Goal: Task Accomplishment & Management: Complete application form

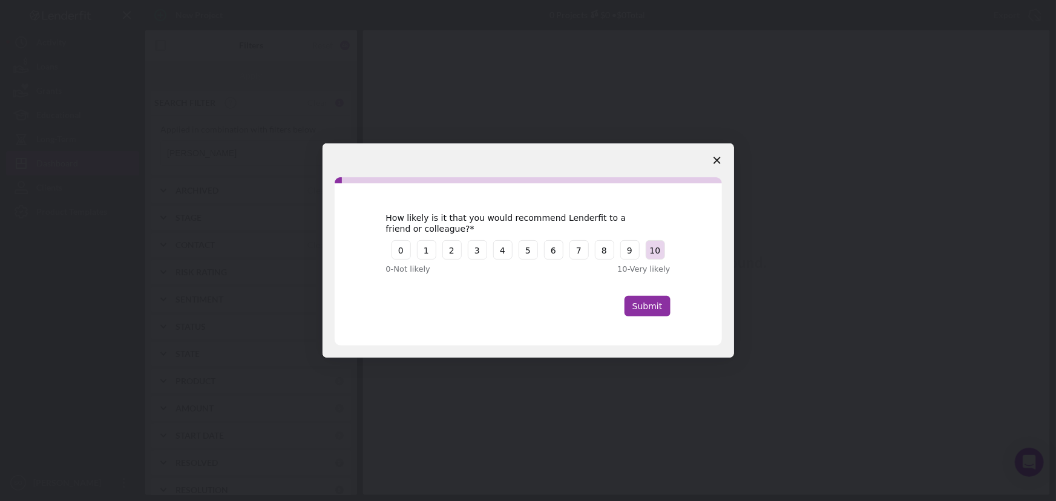
click at [651, 254] on button "10" at bounding box center [655, 249] width 19 height 19
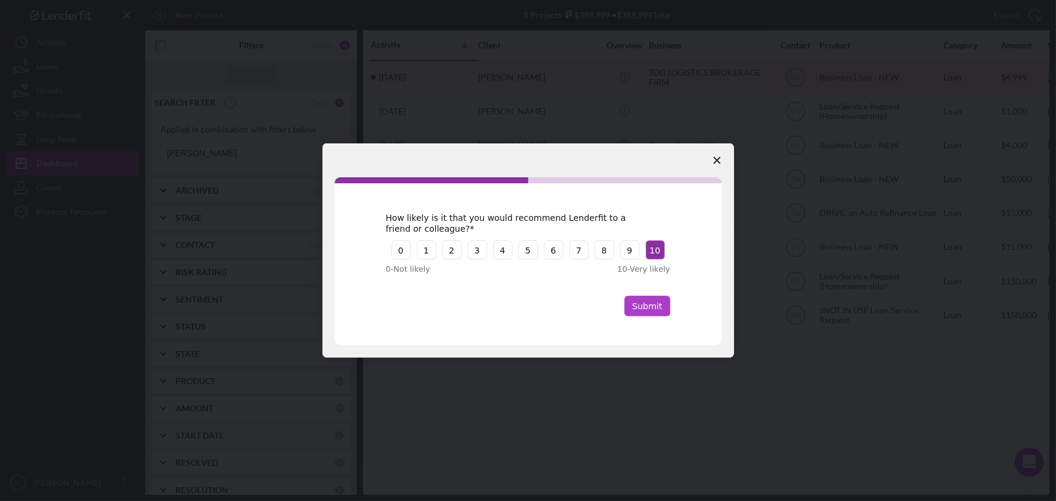
click at [635, 310] on button "Submit" at bounding box center [647, 306] width 46 height 21
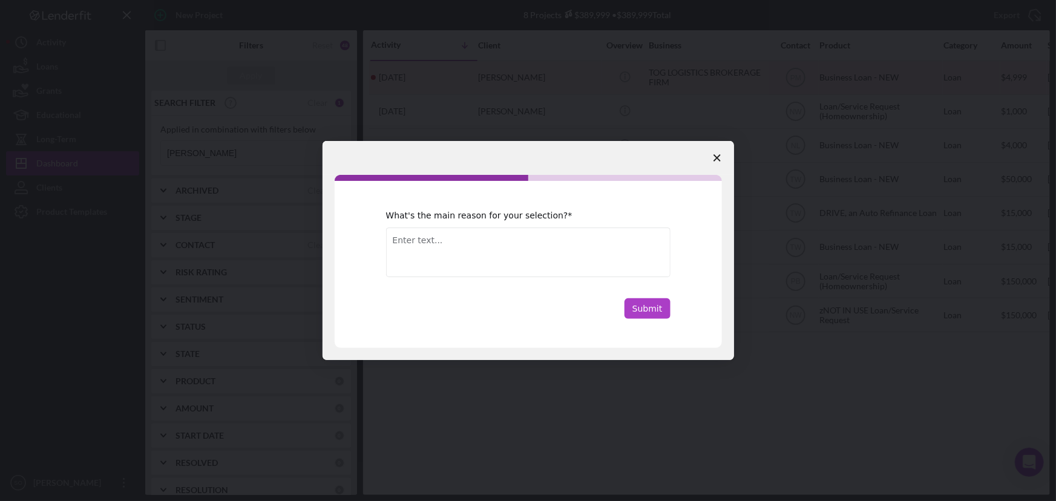
click at [652, 309] on button "Submit" at bounding box center [647, 308] width 46 height 21
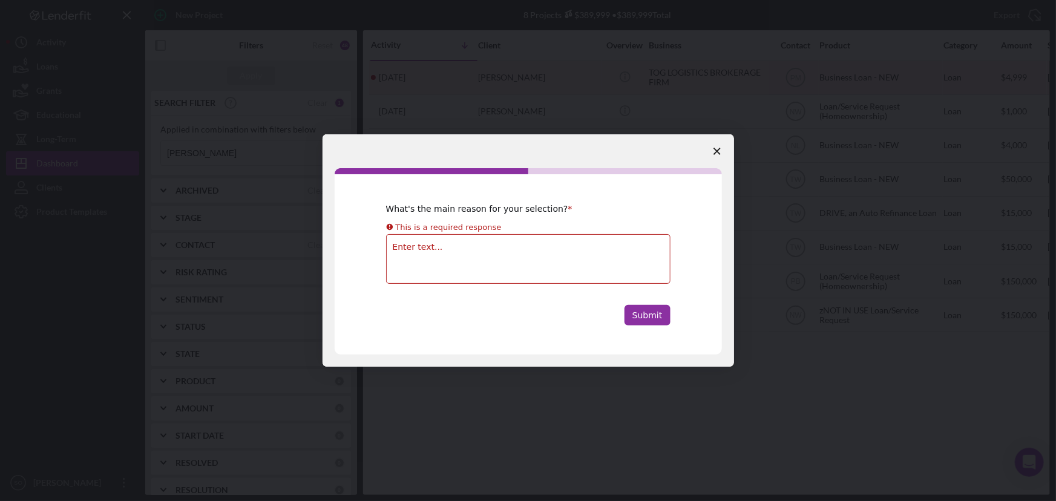
click at [720, 145] on span "Close survey" at bounding box center [717, 151] width 34 height 34
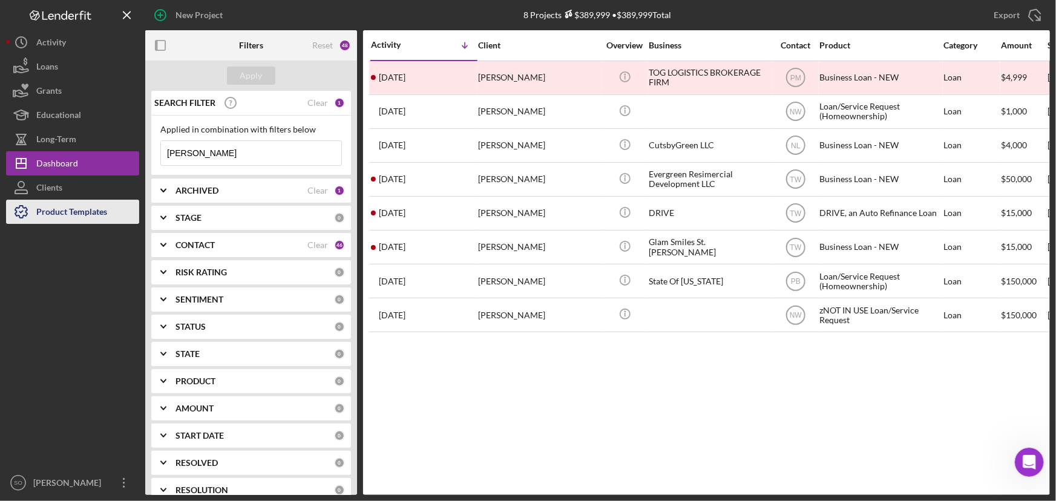
drag, startPoint x: 79, startPoint y: 207, endPoint x: 102, endPoint y: 212, distance: 24.2
click at [79, 207] on div "Product Templates" at bounding box center [71, 213] width 71 height 27
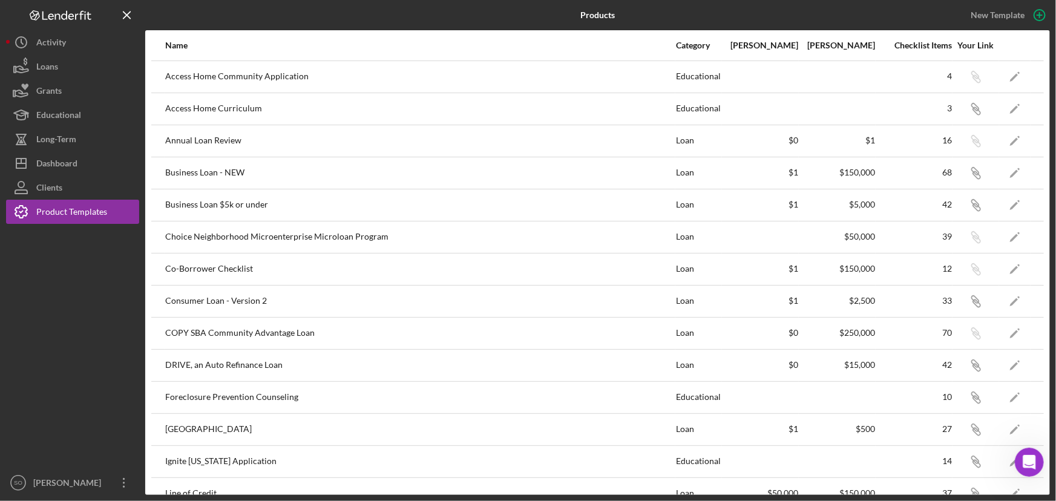
scroll to position [165, 0]
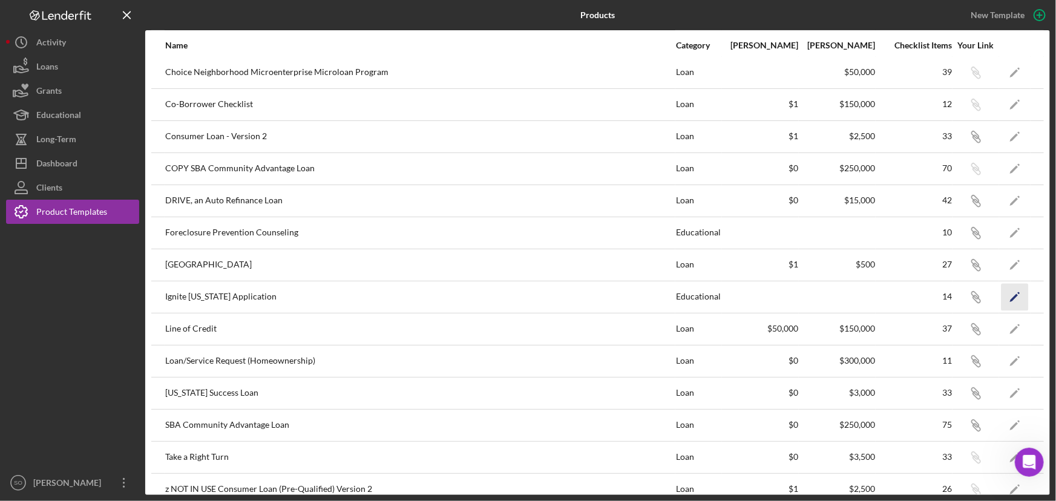
click at [1006, 293] on icon "Icon/Edit" at bounding box center [1014, 296] width 27 height 27
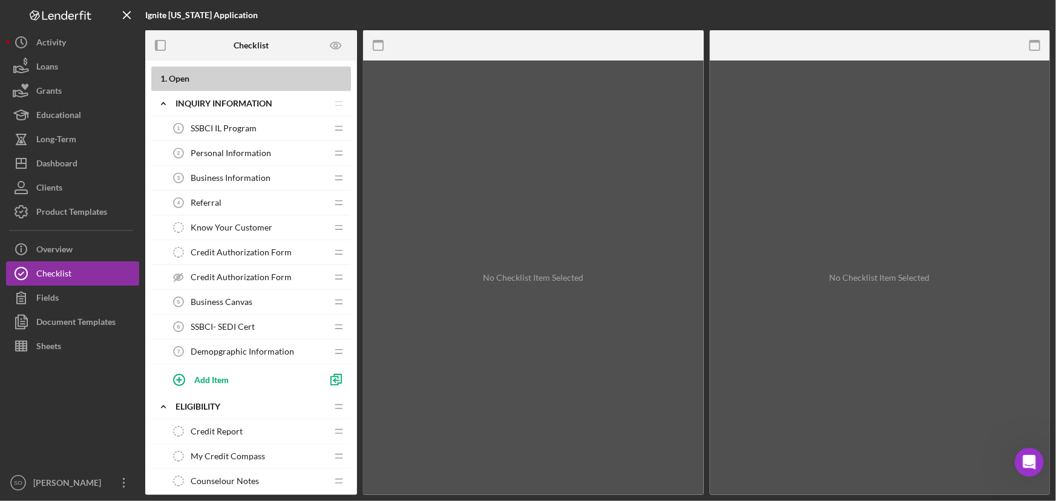
click at [234, 129] on span "SSBCI IL Program" at bounding box center [224, 128] width 66 height 10
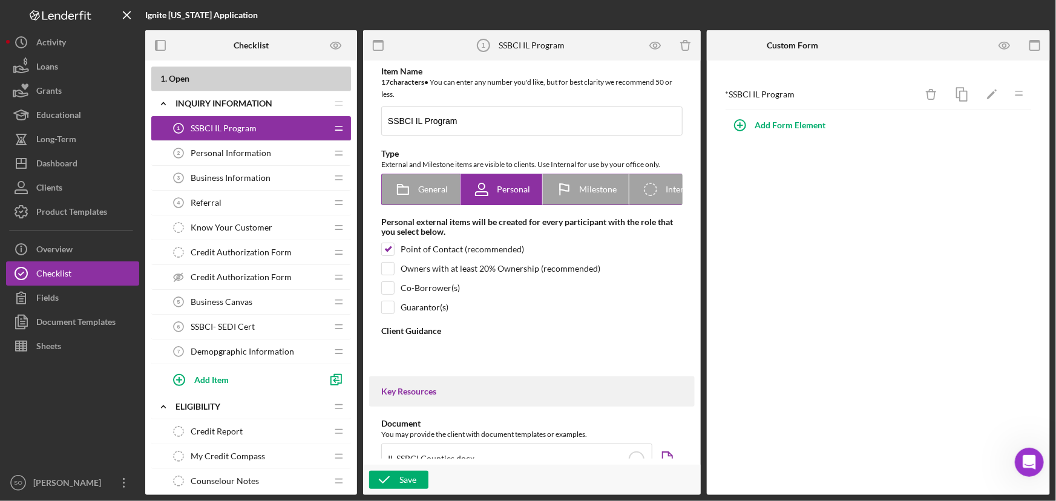
type textarea "<div><span style="font-size: 11.0pt; font-family: 'Aptos',sans-serif; mso-farea…"
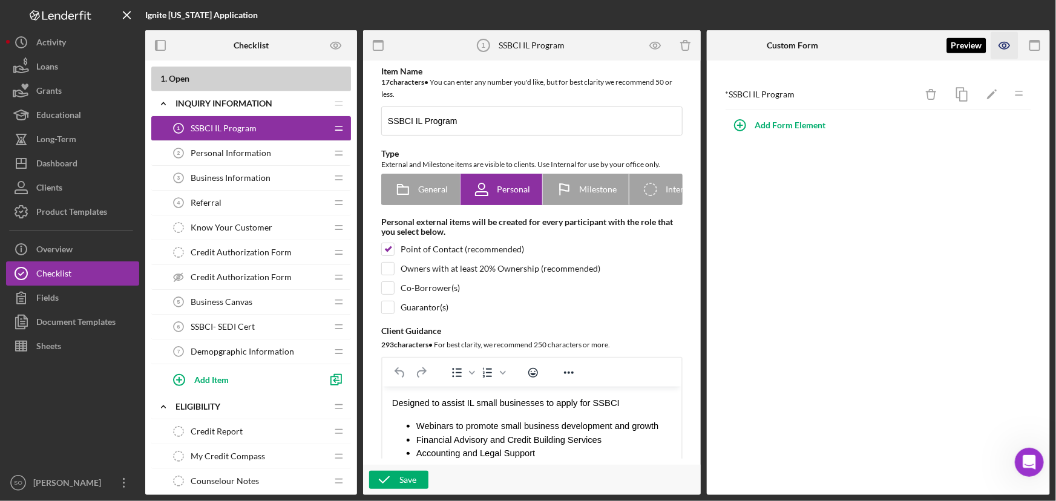
click at [1011, 45] on icon "button" at bounding box center [1004, 45] width 27 height 27
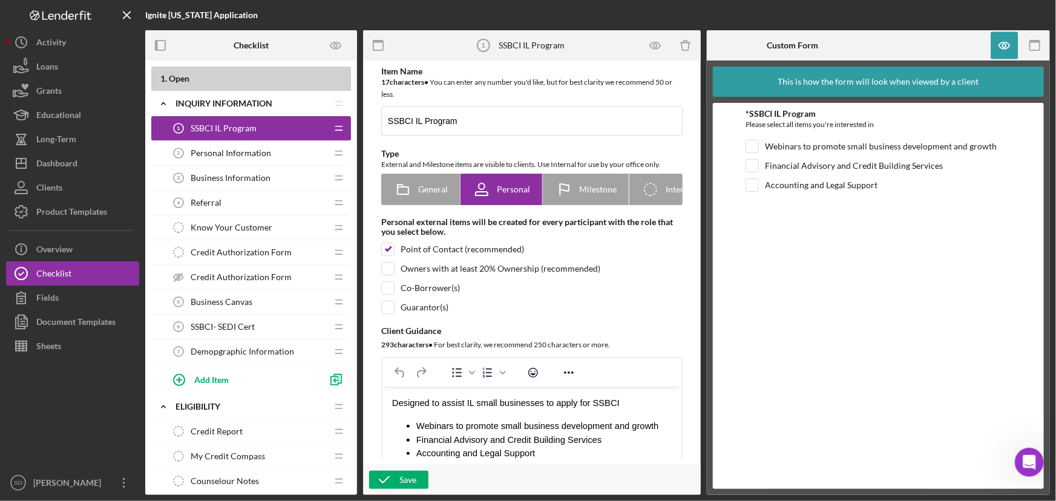
scroll to position [110, 0]
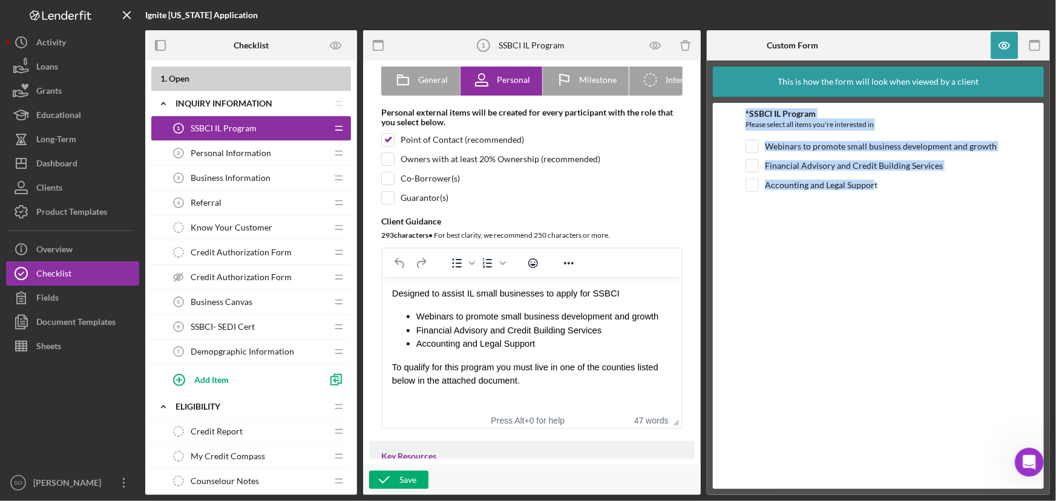
drag, startPoint x: 873, startPoint y: 278, endPoint x: 733, endPoint y: 115, distance: 214.2
click at [733, 115] on form "*SSBCI IL Program Please select all items you're interested in Webinars to prom…" at bounding box center [879, 296] width 332 height 386
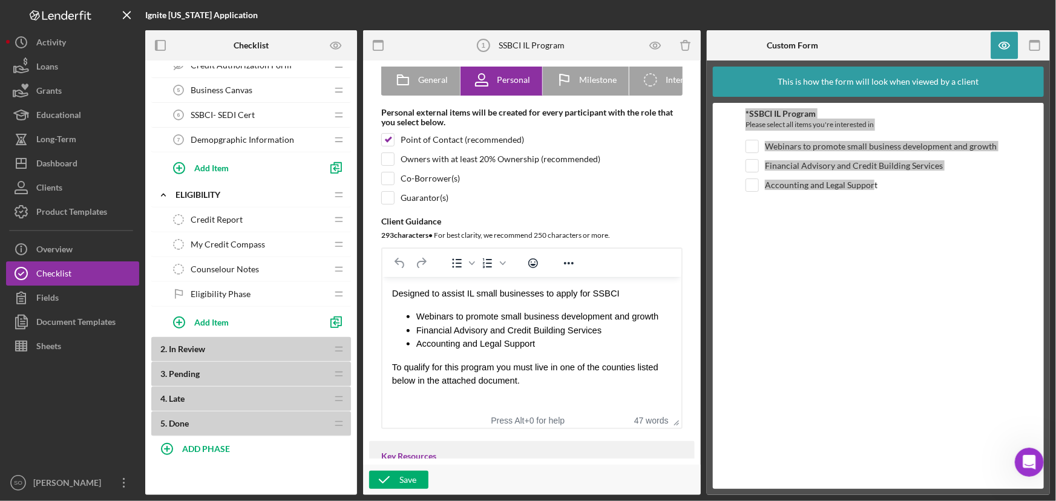
scroll to position [0, 0]
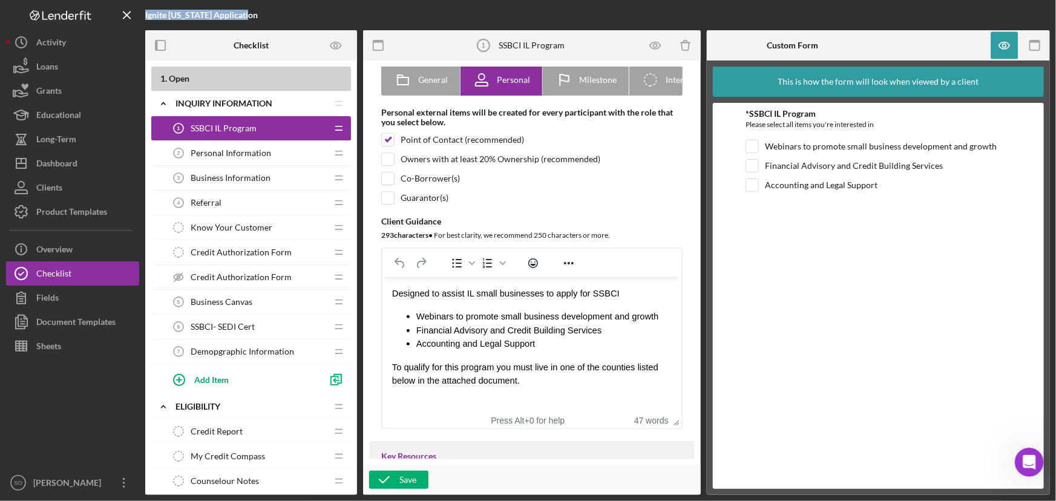
drag, startPoint x: 255, startPoint y: 15, endPoint x: 145, endPoint y: 12, distance: 110.2
click at [145, 12] on div "Ignite [US_STATE] Application" at bounding box center [295, 15] width 301 height 30
copy b "Ignite [US_STATE] Application"
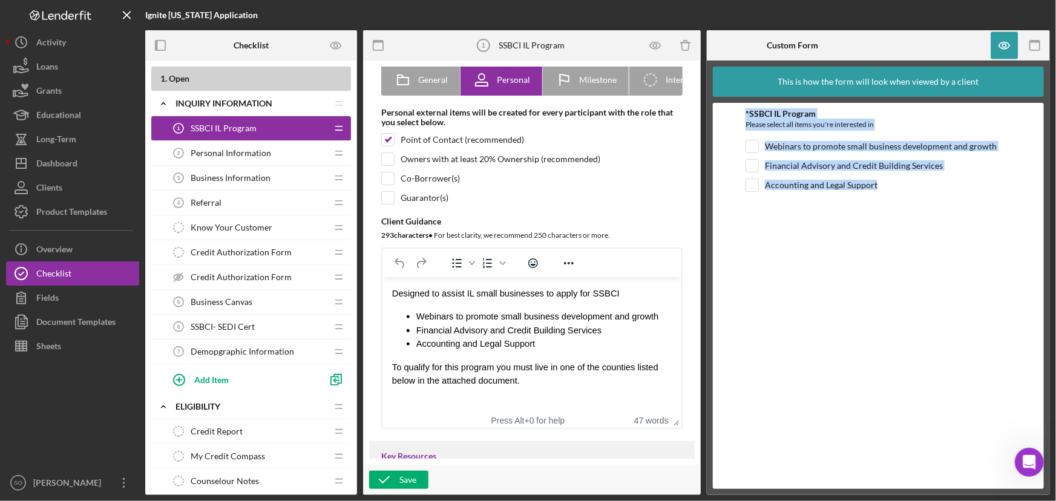
drag, startPoint x: 914, startPoint y: 191, endPoint x: 744, endPoint y: 115, distance: 186.3
click at [744, 115] on form "*SSBCI IL Program Please select all items you're interested in Webinars to prom…" at bounding box center [879, 296] width 332 height 386
copy div "*SSBCI IL Program Please select all items you're interested in Webinars to prom…"
click at [245, 156] on span "Personal Information" at bounding box center [231, 153] width 80 height 10
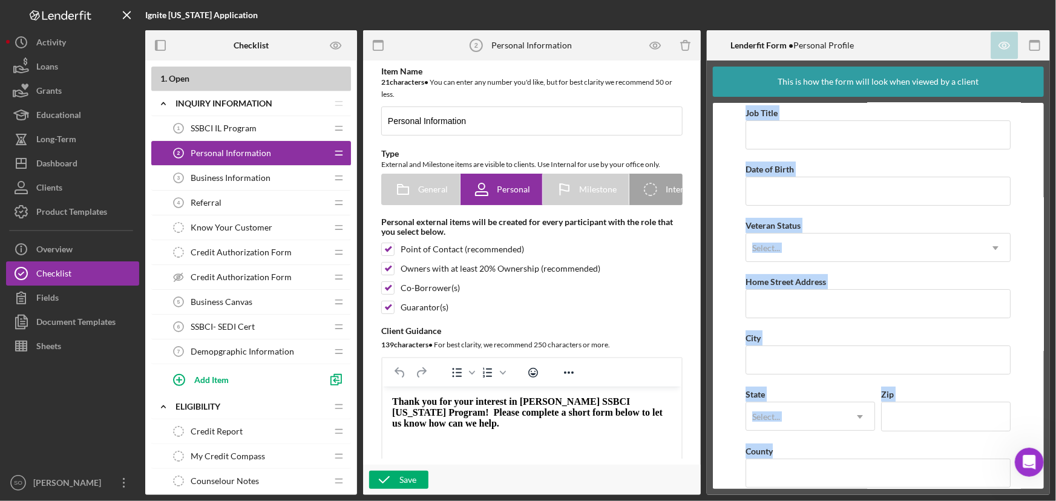
scroll to position [76, 0]
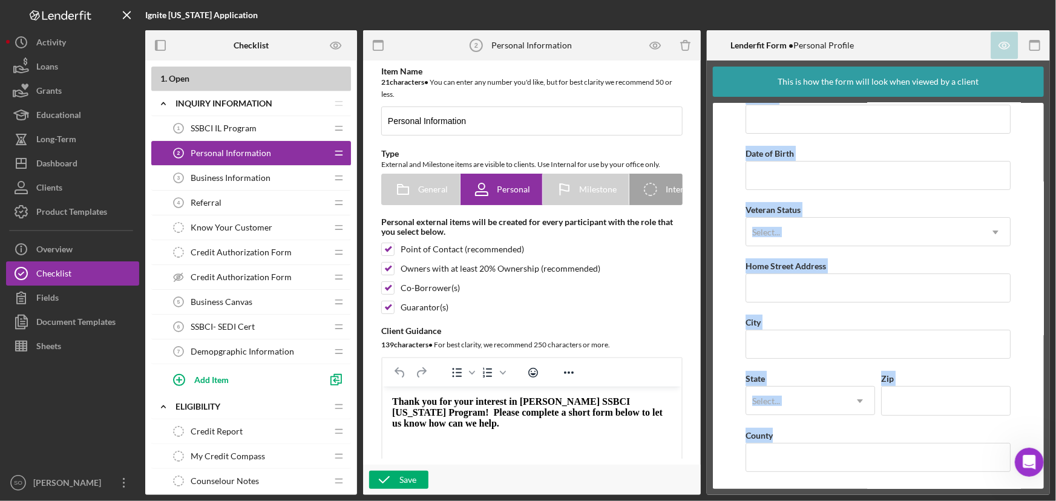
drag, startPoint x: 744, startPoint y: 114, endPoint x: 998, endPoint y: 511, distance: 471.0
click at [998, 500] on html "Ignite [US_STATE] Application Checklist 1 . Open Icon/Expander Inquiry Informat…" at bounding box center [528, 250] width 1056 height 501
copy div "First Name Middle Name Last Name Job Title Date of Birth Veteran Status Select.…"
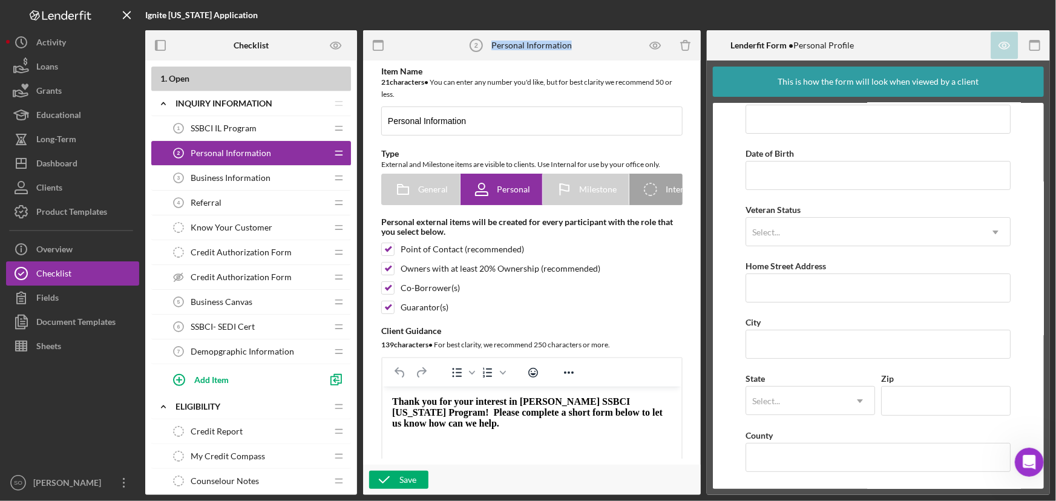
drag, startPoint x: 577, startPoint y: 42, endPoint x: 492, endPoint y: 42, distance: 85.3
click at [492, 42] on div "Personal Information 2 Personal Information" at bounding box center [516, 45] width 247 height 30
copy div "Personal Information"
click at [234, 180] on span "Business Information" at bounding box center [231, 178] width 80 height 10
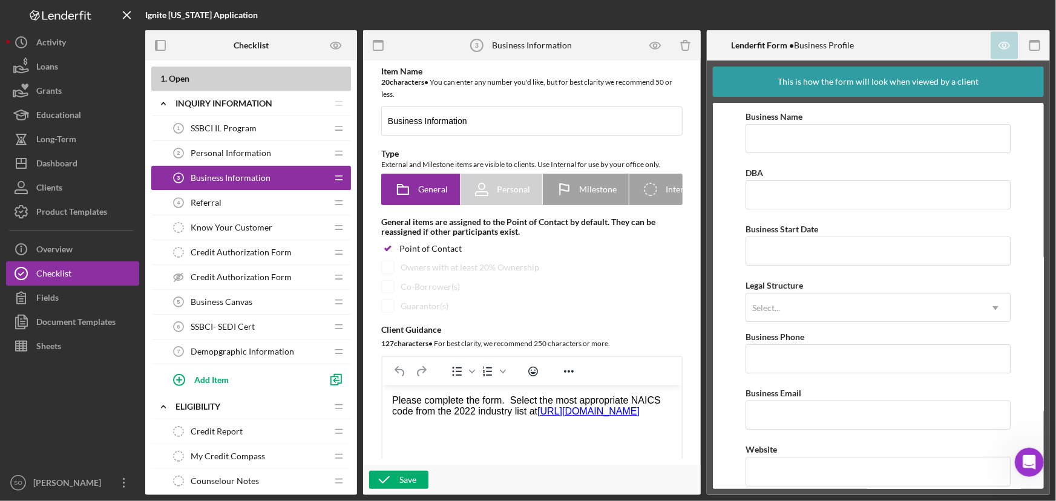
click at [741, 115] on form "Business Name DBA Business Start Date Legal Structure Select... Icon/Dropdown A…" at bounding box center [879, 296] width 332 height 386
drag, startPoint x: 490, startPoint y: 127, endPoint x: 387, endPoint y: 124, distance: 102.3
click at [387, 124] on input "Business Information" at bounding box center [531, 120] width 301 height 29
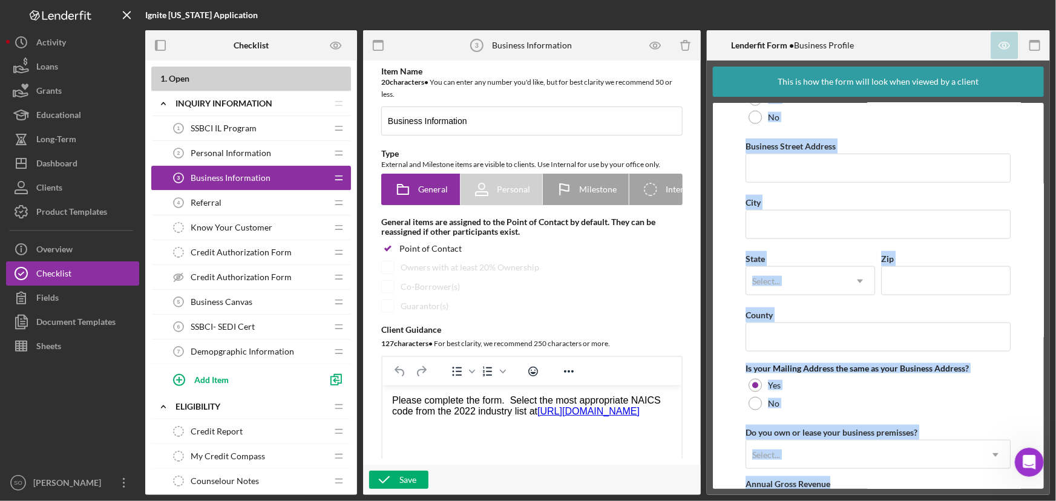
scroll to position [849, 0]
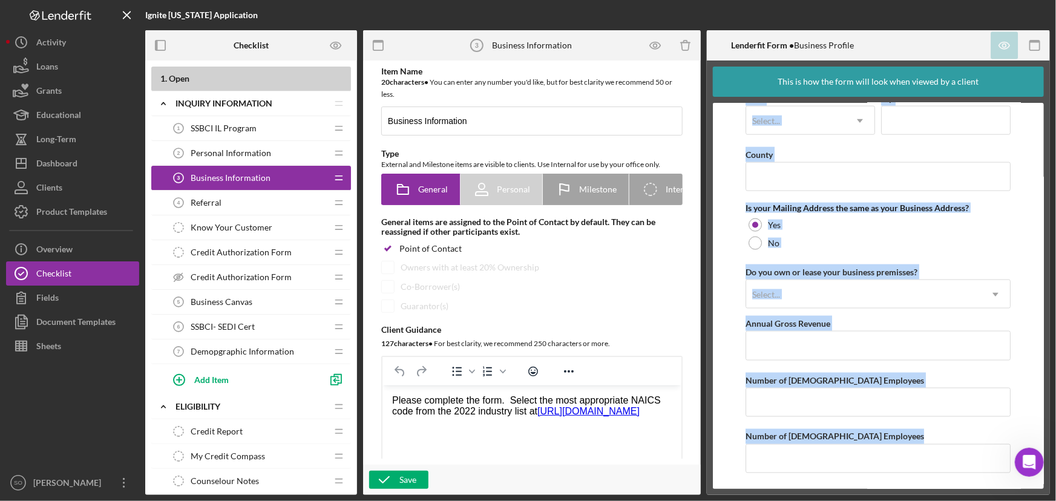
drag, startPoint x: 744, startPoint y: 113, endPoint x: 882, endPoint y: 520, distance: 429.2
click at [882, 500] on html "Ignite [US_STATE] Application Checklist 1 . Open Icon/Expander Inquiry Informat…" at bounding box center [528, 250] width 1056 height 501
drag, startPoint x: 219, startPoint y: 202, endPoint x: 328, endPoint y: 202, distance: 108.9
click at [219, 202] on span "Referral" at bounding box center [206, 203] width 31 height 10
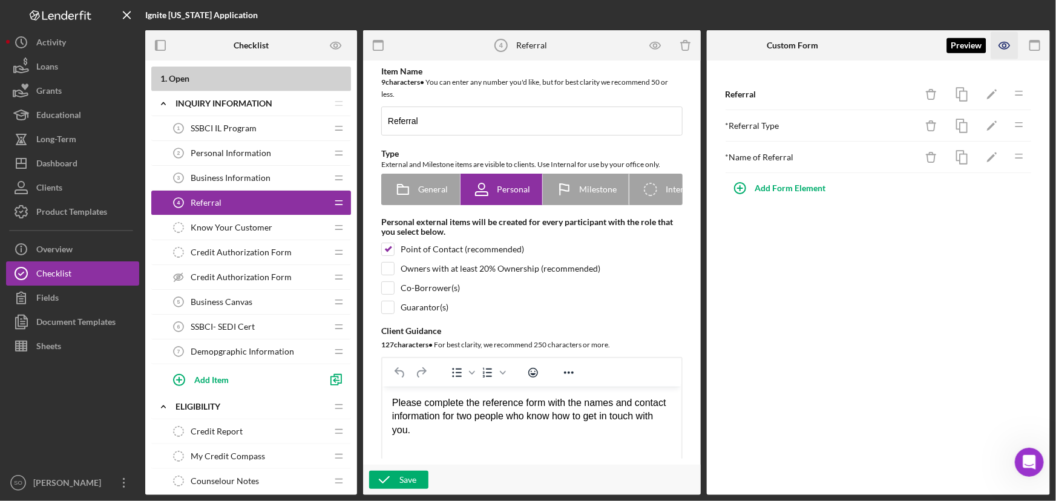
click at [1002, 42] on icon "button" at bounding box center [1004, 45] width 10 height 7
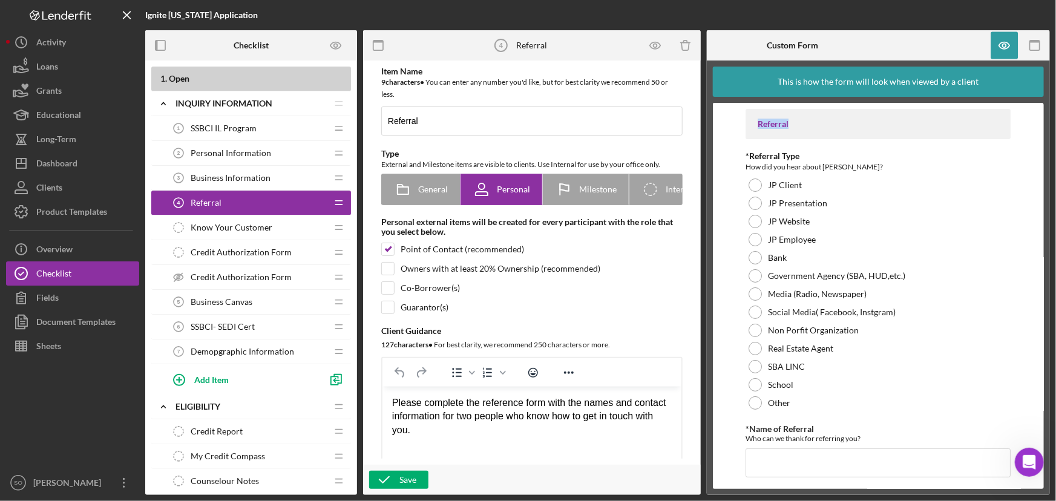
drag, startPoint x: 801, startPoint y: 127, endPoint x: 757, endPoint y: 127, distance: 43.6
click at [758, 127] on div "Referral" at bounding box center [878, 124] width 241 height 10
copy div "Referral"
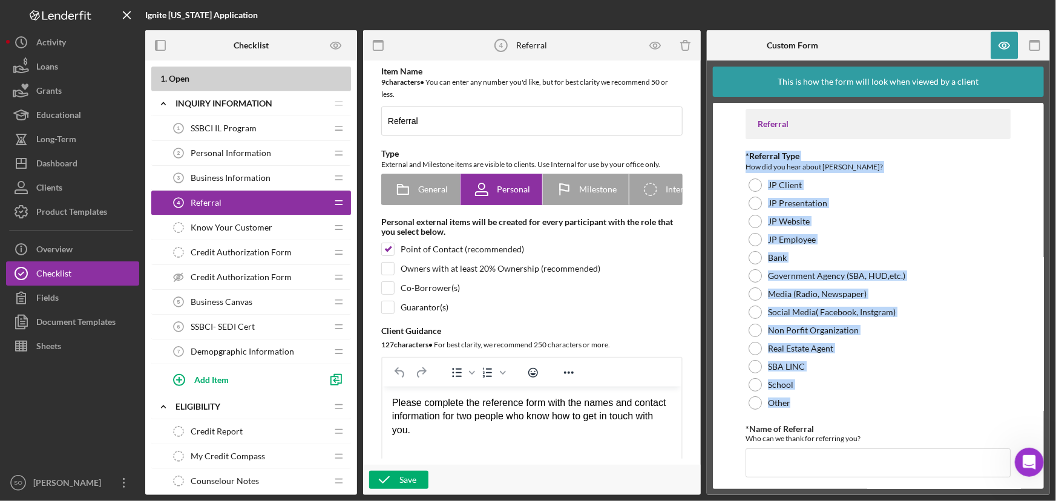
scroll to position [6, 0]
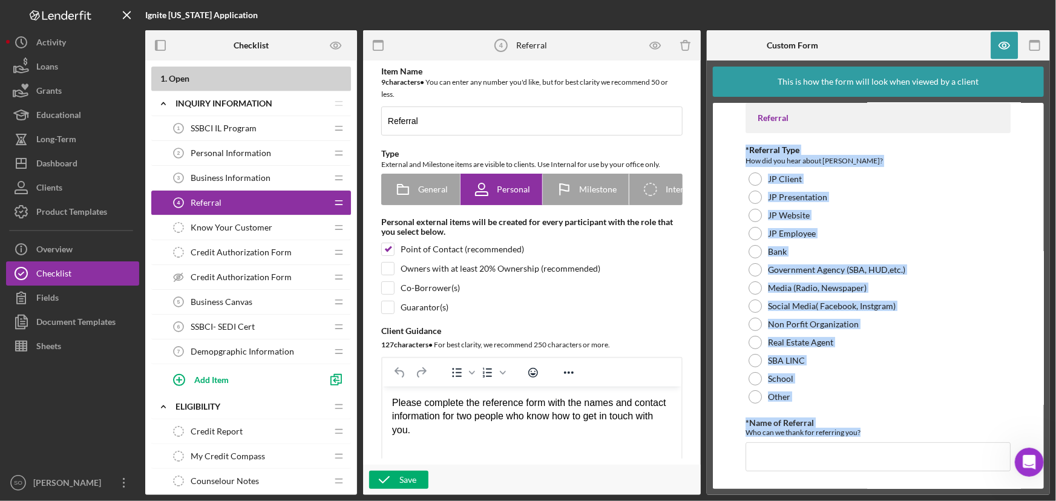
drag, startPoint x: 744, startPoint y: 151, endPoint x: 861, endPoint y: 496, distance: 364.3
click at [861, 496] on div "Ignite [US_STATE] Application Checklist 1 . Open Icon/Expander Inquiry Informat…" at bounding box center [528, 250] width 1056 height 501
copy div "*Referral Type How did you hear about [PERSON_NAME]? JP Client JP Presentation …"
click at [236, 228] on span "Know Your Customer" at bounding box center [232, 228] width 82 height 10
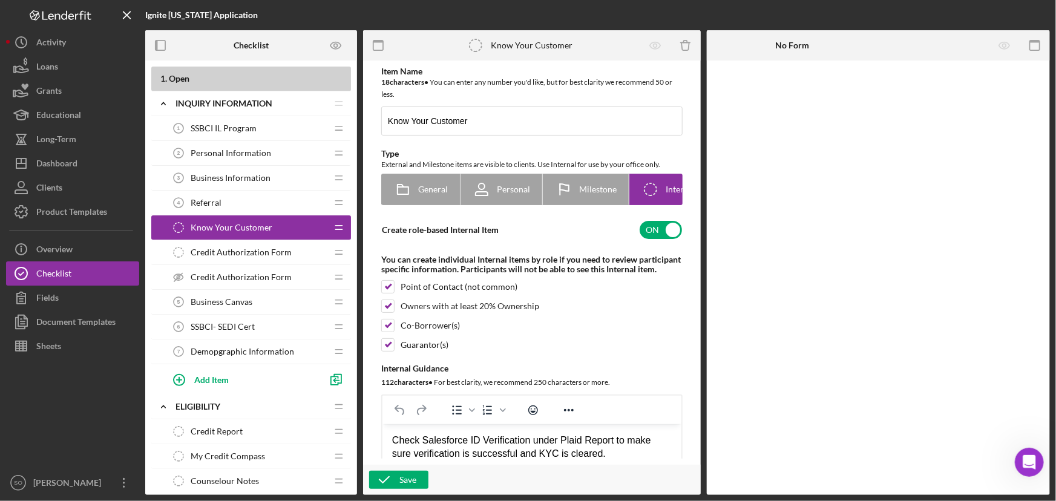
click at [240, 253] on span "Credit Authorization Form" at bounding box center [241, 252] width 101 height 10
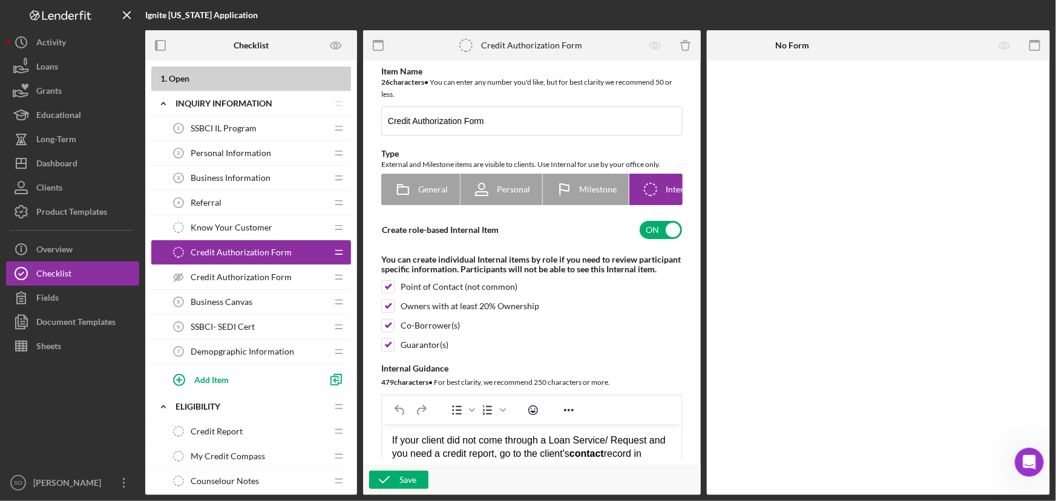
click at [226, 274] on span "Credit Authorization Form" at bounding box center [241, 277] width 101 height 10
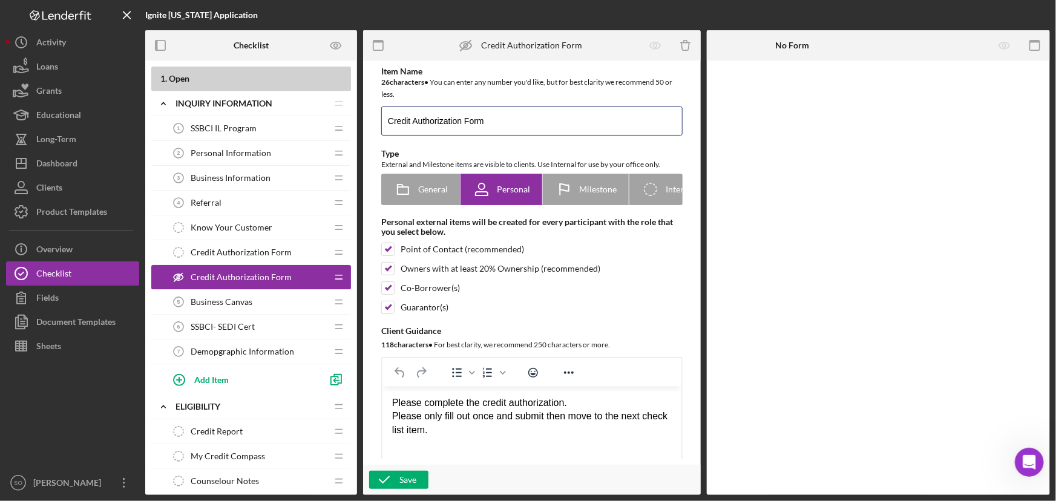
drag, startPoint x: 530, startPoint y: 119, endPoint x: 376, endPoint y: 118, distance: 153.7
click at [376, 118] on div "Item Name 26 character s • You can enter any number you'd like, but for best cl…" at bounding box center [532, 303] width 326 height 472
drag, startPoint x: 415, startPoint y: 432, endPoint x: 384, endPoint y: 396, distance: 47.6
click at [384, 396] on html "Please complete the credit authorization. Please only fill out once and submit …" at bounding box center [531, 424] width 299 height 74
click at [255, 307] on div "Business Canvas 5 Business Canvas" at bounding box center [246, 302] width 160 height 24
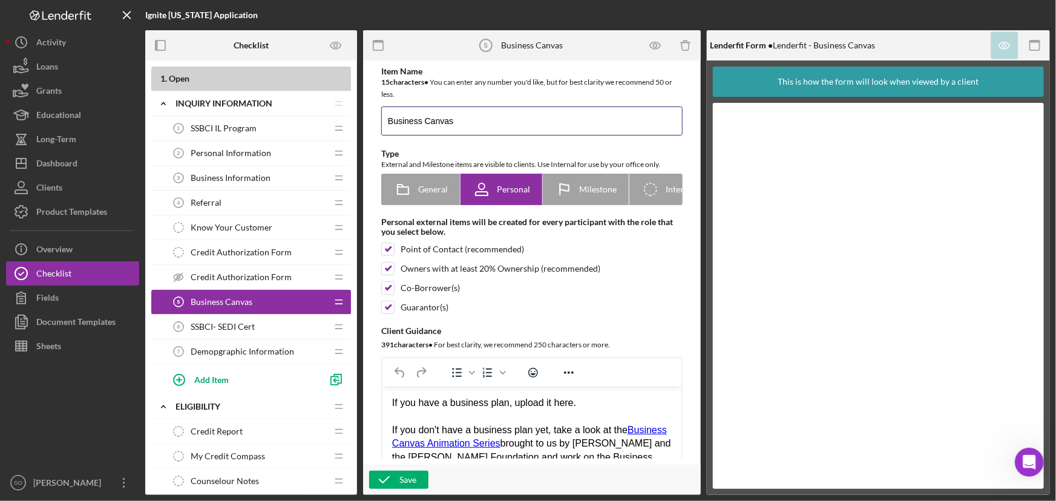
drag, startPoint x: 501, startPoint y: 127, endPoint x: 378, endPoint y: 127, distance: 123.4
click at [378, 127] on div "Item Name 15 character s • You can enter any number you'd like, but for best cl…" at bounding box center [532, 303] width 326 height 472
click at [245, 270] on div "Credit Authorization Form Credit Authorization Form" at bounding box center [246, 277] width 160 height 24
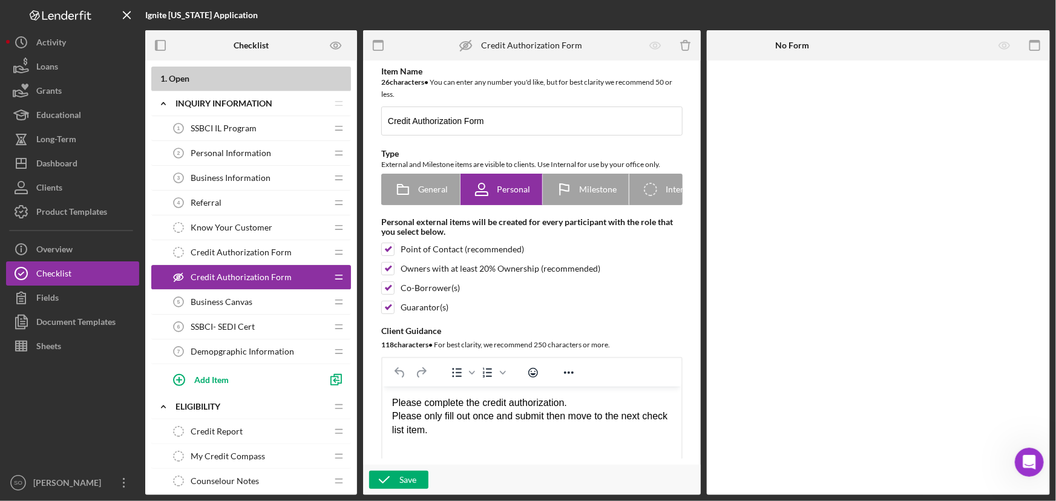
click at [256, 298] on div "Business Canvas 5 Business Canvas" at bounding box center [246, 302] width 160 height 24
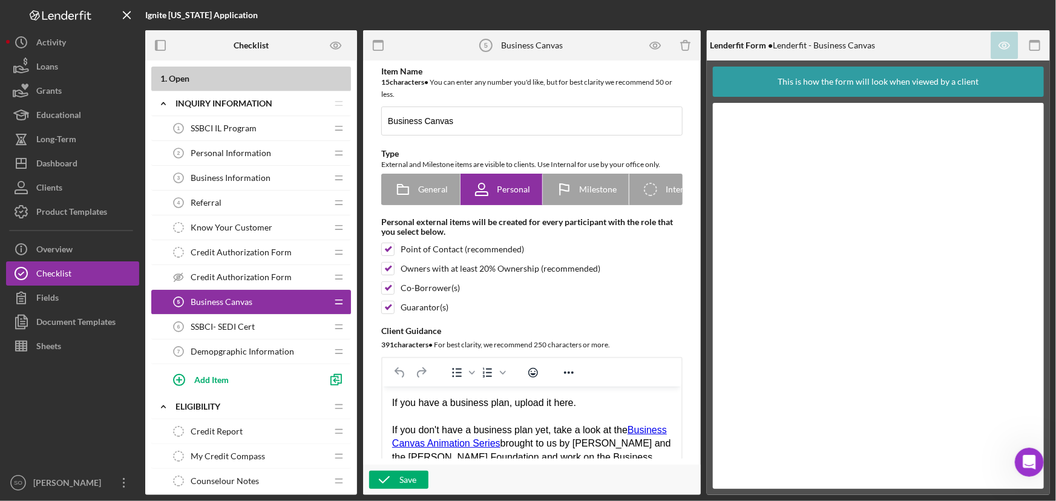
drag, startPoint x: 253, startPoint y: 326, endPoint x: 260, endPoint y: 326, distance: 6.7
click at [253, 326] on span "SSBCI- SEDI Cert" at bounding box center [223, 327] width 64 height 10
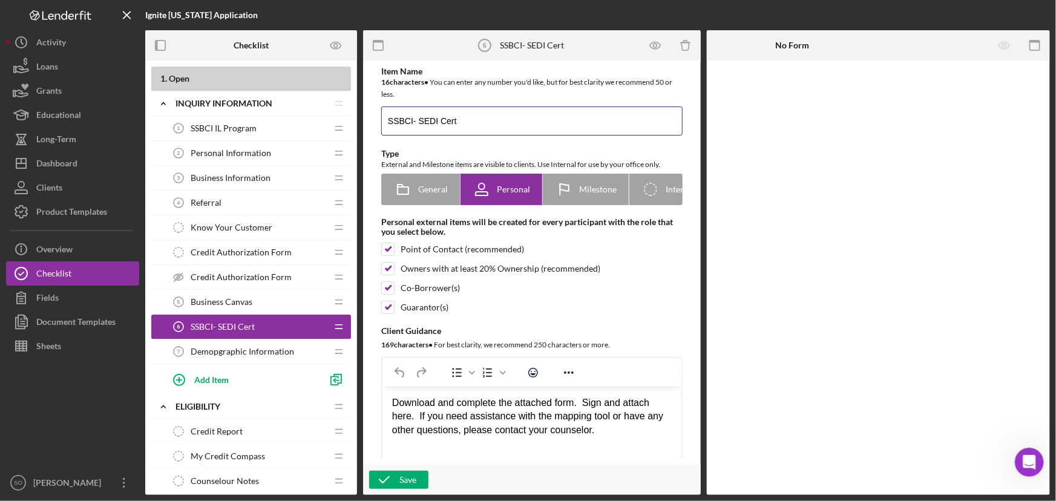
drag, startPoint x: 494, startPoint y: 125, endPoint x: 351, endPoint y: 125, distance: 143.4
click at [351, 125] on div "Checklist 1 . Open Icon/Expander Inquiry Information Icon/Edit Icon/Drag SSBCI …" at bounding box center [597, 262] width 905 height 465
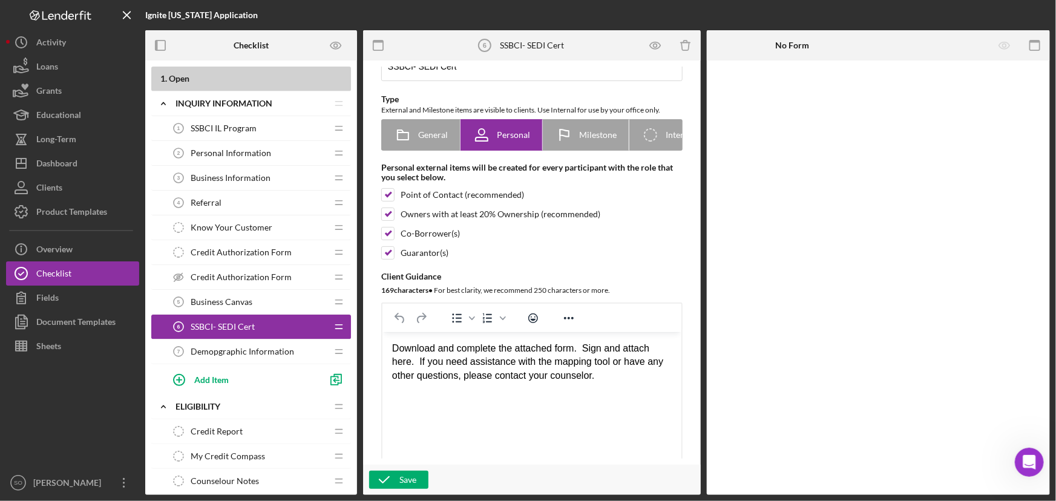
drag, startPoint x: 612, startPoint y: 382, endPoint x: 392, endPoint y: 349, distance: 223.4
click at [392, 349] on html "Download and complete the attached form. Sign and attach here. If you need assi…" at bounding box center [531, 362] width 299 height 60
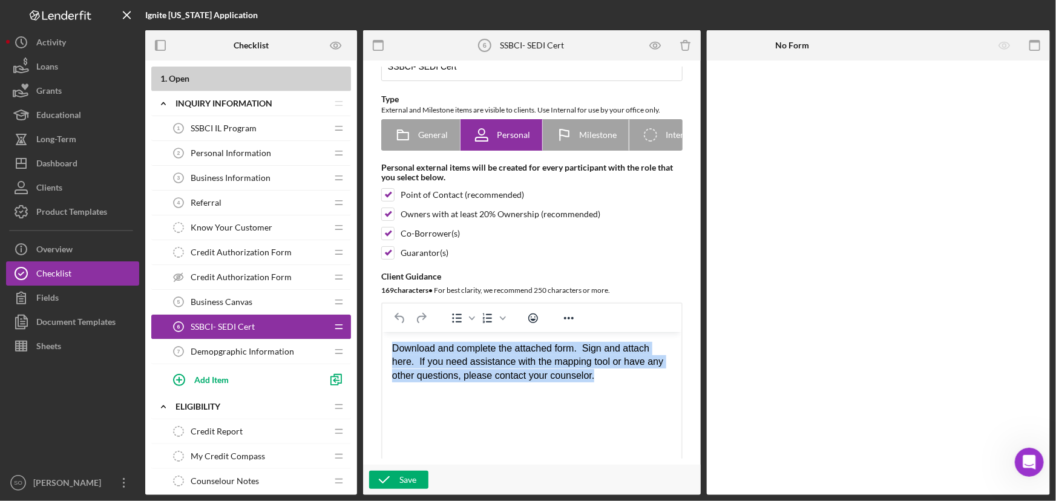
drag, startPoint x: 615, startPoint y: 379, endPoint x: 392, endPoint y: 343, distance: 225.6
click at [392, 343] on div "Download and complete the attached form. Sign and attach here. If you need assi…" at bounding box center [532, 362] width 280 height 41
copy div "Download and complete the attached form. Sign and attach here. If you need assi…"
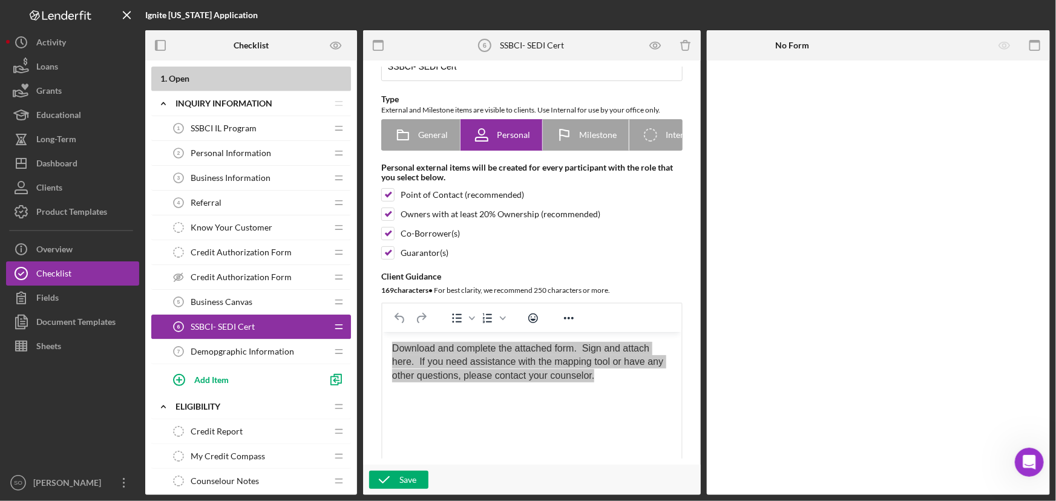
scroll to position [330, 0]
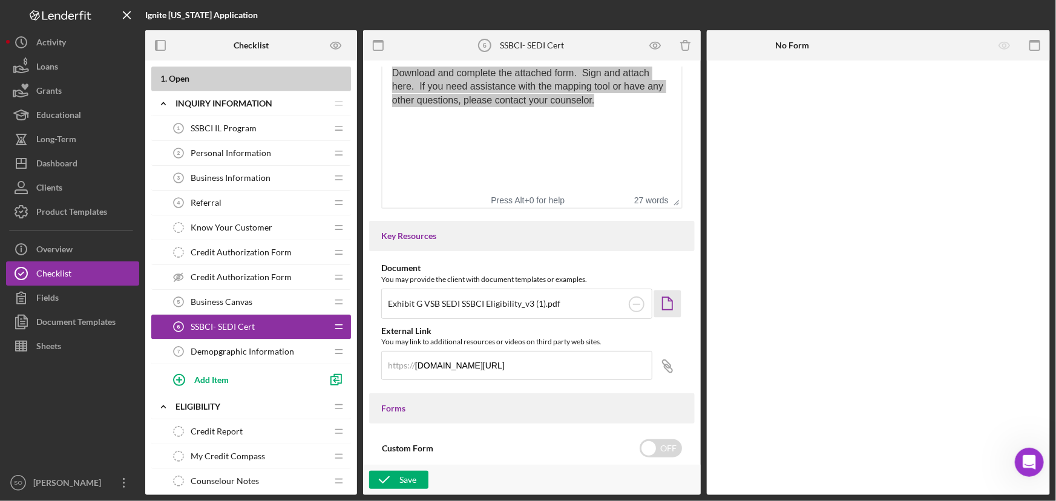
click at [668, 299] on icon "Icon/Document" at bounding box center [667, 303] width 27 height 27
click at [217, 344] on div "Demopgraphic Information 7 Demopgraphic Information" at bounding box center [246, 351] width 160 height 24
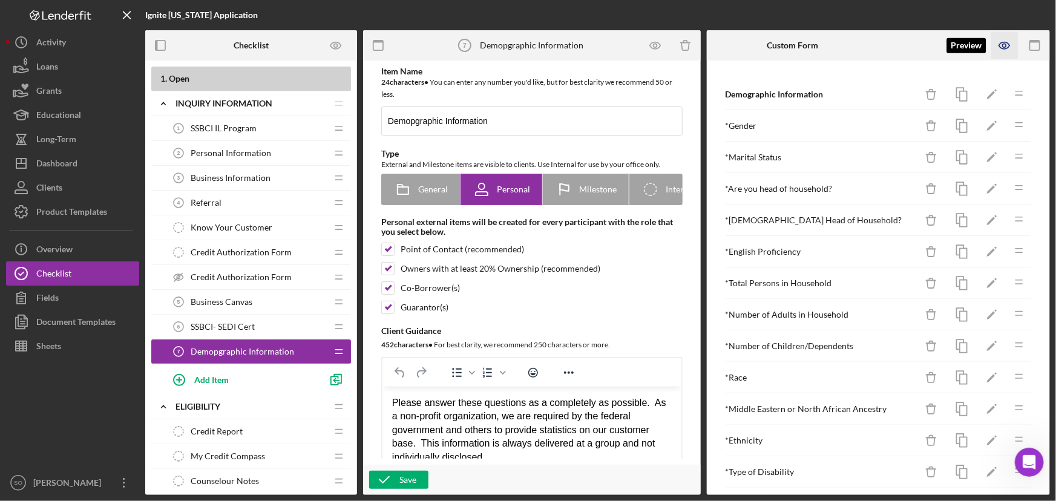
click at [1000, 43] on icon "button" at bounding box center [1004, 45] width 10 height 7
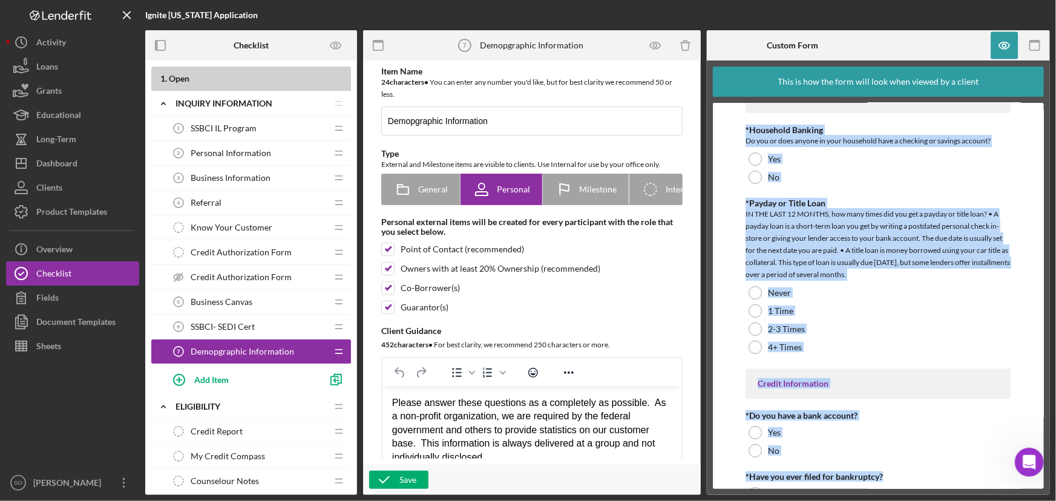
scroll to position [2347, 0]
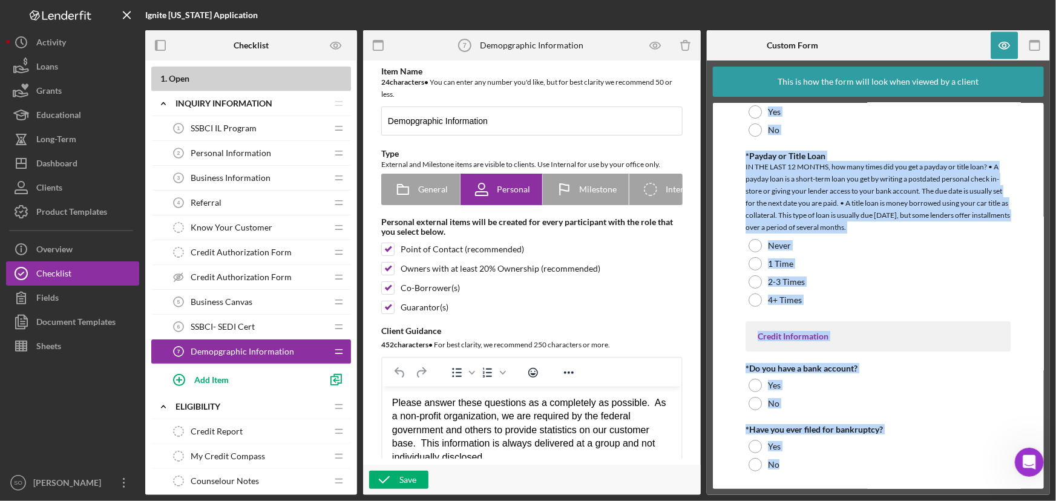
drag, startPoint x: 749, startPoint y: 121, endPoint x: 950, endPoint y: 500, distance: 429.1
click at [950, 500] on div "Ignite [US_STATE] Application Checklist 1 . Open Icon/Expander Inquiry Informat…" at bounding box center [528, 250] width 1056 height 501
copy div "Demographic Information *Gender [DEMOGRAPHIC_DATA] [DEMOGRAPHIC_DATA] [DEMOGRAP…"
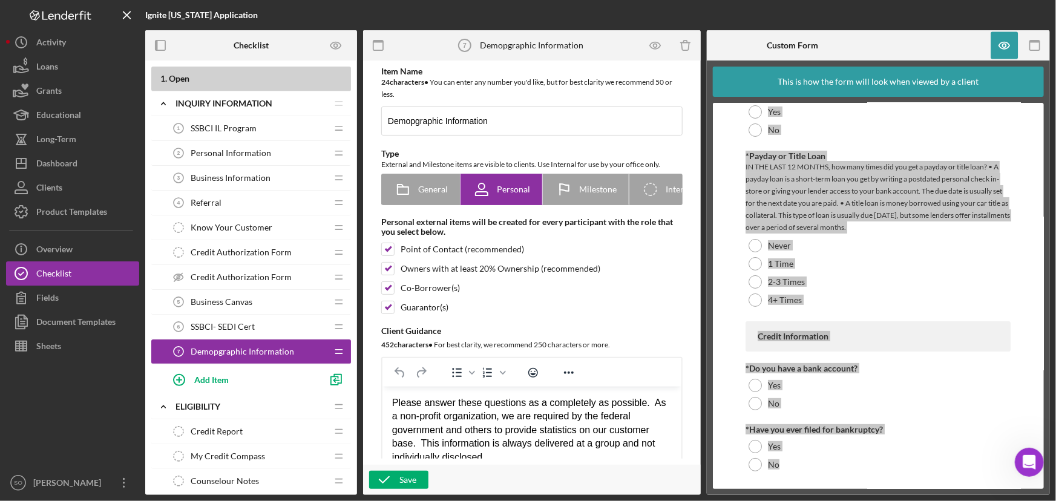
scroll to position [165, 0]
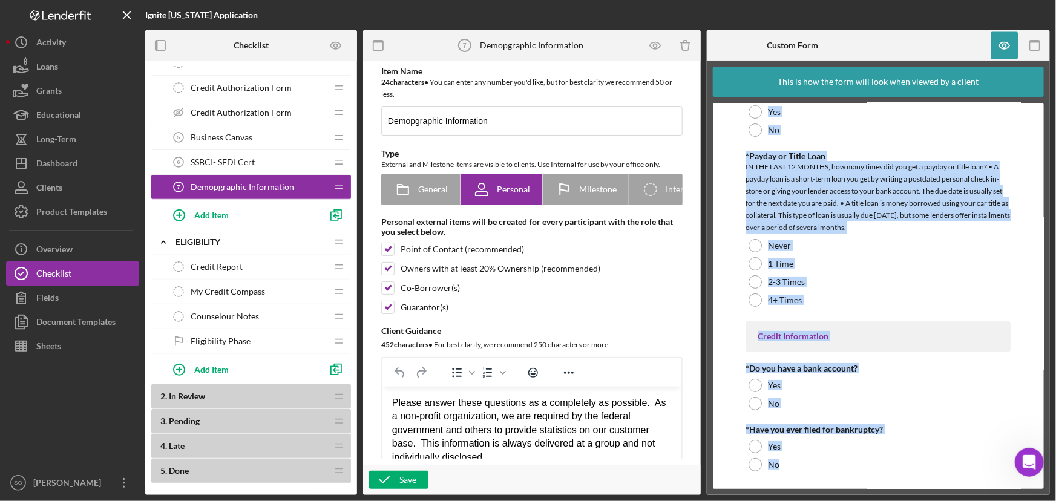
click at [224, 270] on span "Credit Report" at bounding box center [217, 267] width 52 height 10
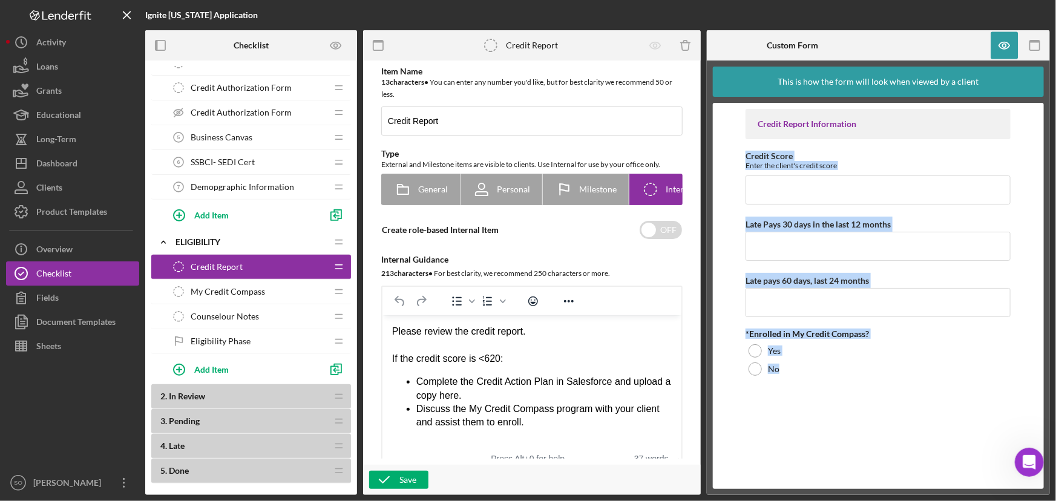
drag, startPoint x: 739, startPoint y: 152, endPoint x: 886, endPoint y: 389, distance: 278.9
click at [886, 389] on form "Credit Report Information Credit Score Enter the client's credit score Late Pay…" at bounding box center [879, 296] width 332 height 386
